Goal: Use online tool/utility

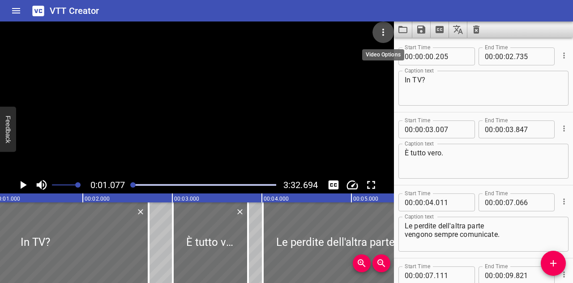
click at [386, 39] on button "Video Options" at bounding box center [383, 31] width 21 height 21
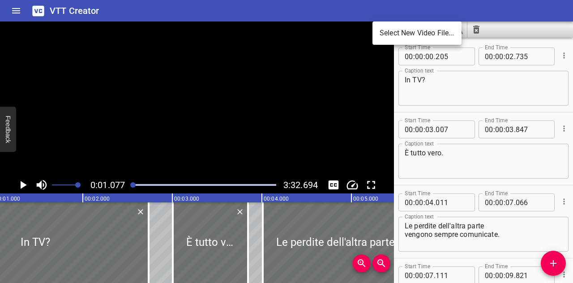
click at [382, 40] on li "Select New Video File..." at bounding box center [417, 33] width 89 height 16
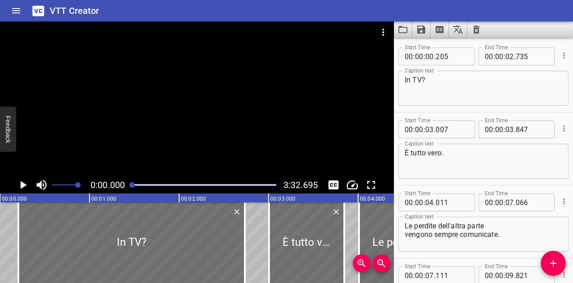
click at [373, 21] on button "Video Options" at bounding box center [383, 31] width 21 height 21
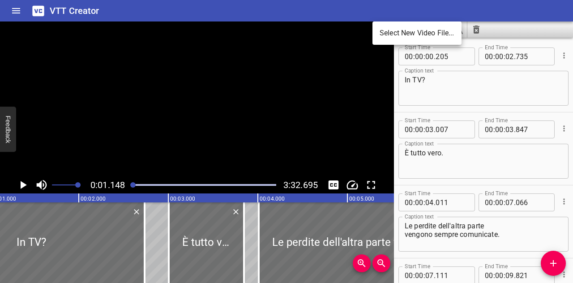
scroll to position [0, 103]
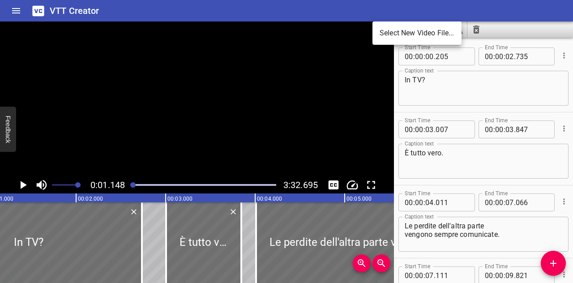
click at [339, 72] on div at bounding box center [286, 141] width 573 height 283
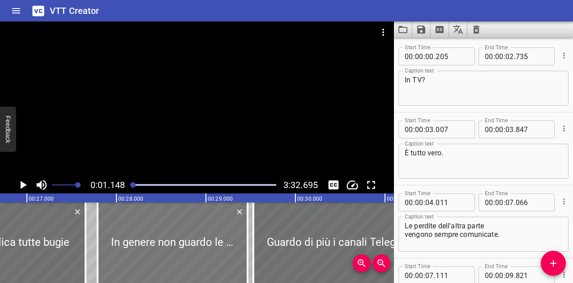
click at [197, 243] on div at bounding box center [173, 242] width 150 height 81
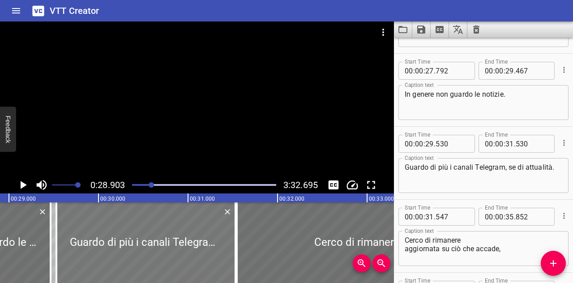
scroll to position [657, 0]
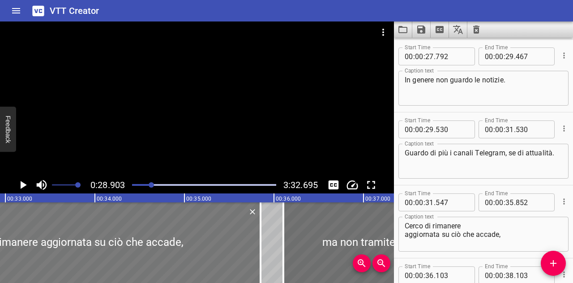
click at [208, 247] on div at bounding box center [68, 242] width 386 height 81
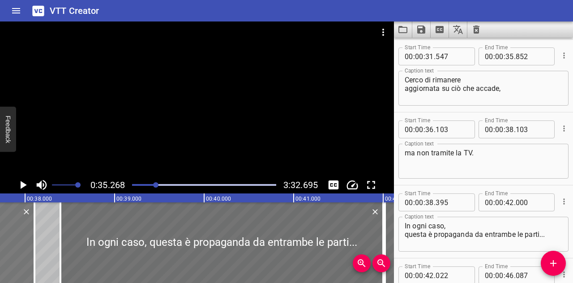
scroll to position [0, 3406]
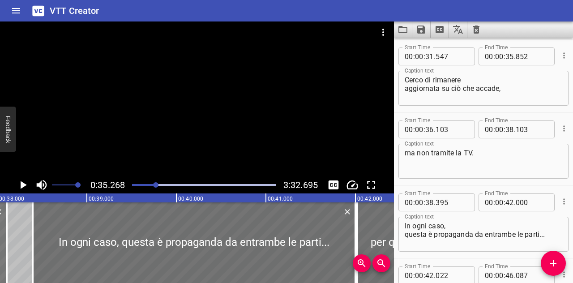
click at [239, 242] on div at bounding box center [194, 242] width 323 height 81
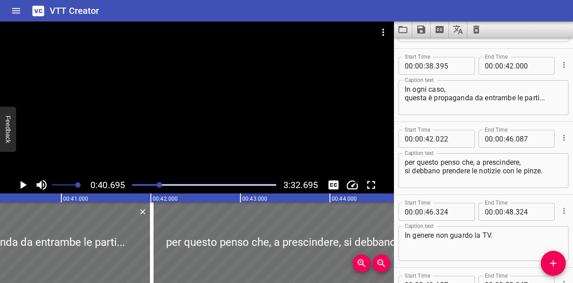
scroll to position [949, 0]
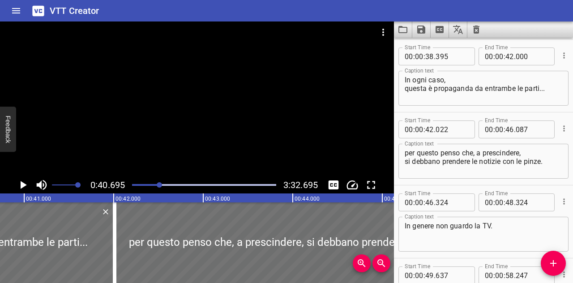
click at [239, 242] on div at bounding box center [298, 242] width 364 height 81
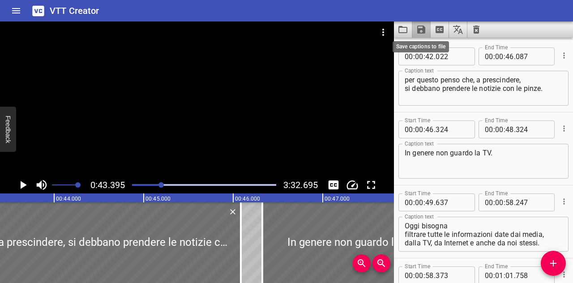
click at [423, 32] on icon "Save captions to file" at bounding box center [421, 30] width 8 height 8
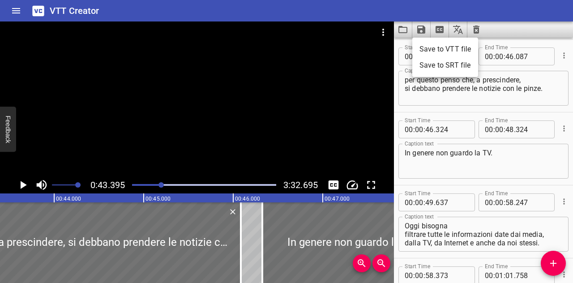
click at [439, 64] on li "Save to SRT file" at bounding box center [445, 65] width 66 height 16
